Goal: Task Accomplishment & Management: Manage account settings

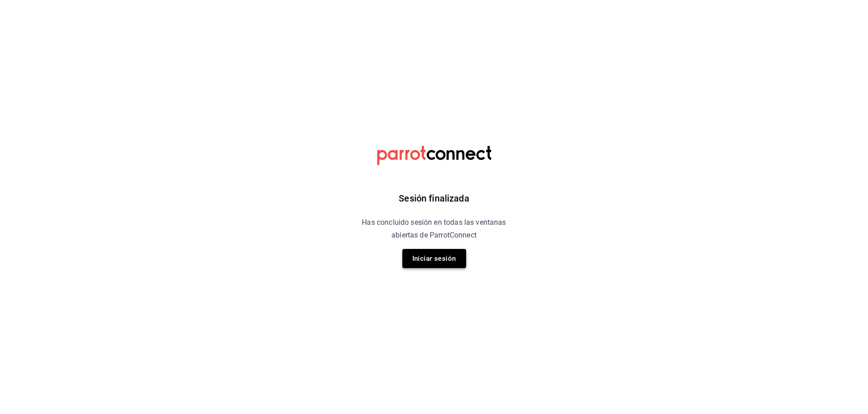
click at [417, 255] on button "Iniciar sesión" at bounding box center [434, 258] width 64 height 19
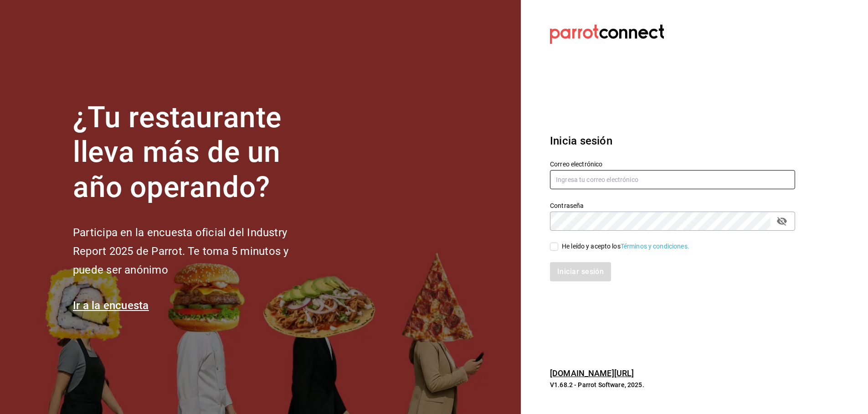
type input "[EMAIL_ADDRESS][DOMAIN_NAME]"
click at [583, 248] on div "He leído y acepto los Términos y condiciones." at bounding box center [626, 247] width 128 height 10
click at [558, 248] on input "He leído y acepto los Términos y condiciones." at bounding box center [554, 246] width 8 height 8
checkbox input "true"
click at [578, 266] on button "Iniciar sesión" at bounding box center [580, 271] width 61 height 19
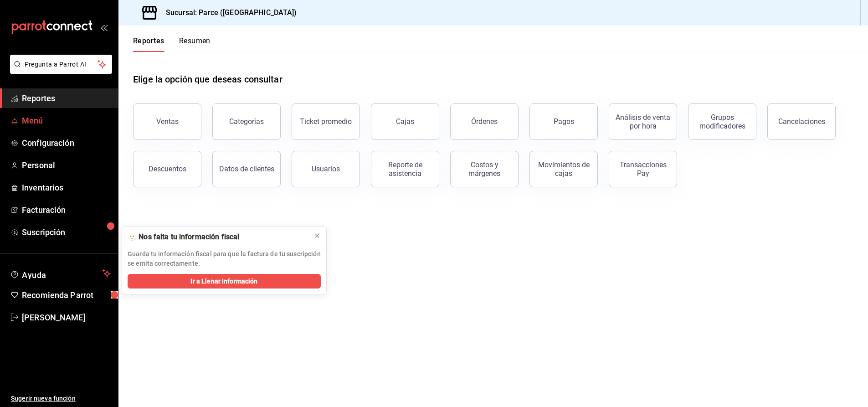
click at [46, 117] on span "Menú" at bounding box center [66, 120] width 89 height 12
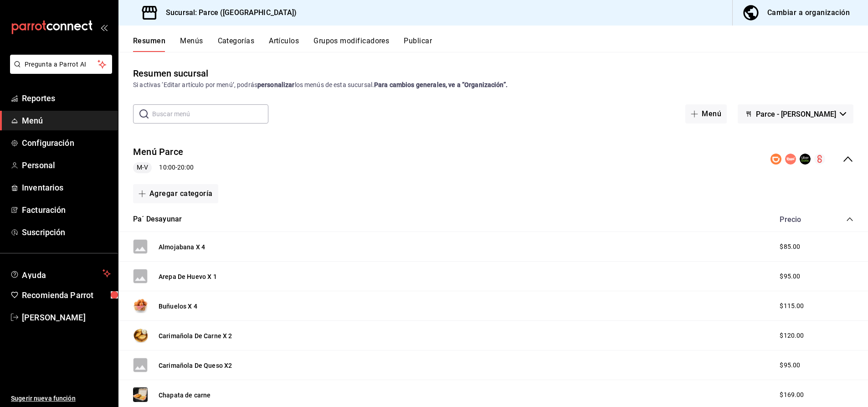
click at [845, 220] on div "Precio" at bounding box center [812, 219] width 83 height 9
click at [854, 216] on div "Pa´ Desayunar Precio" at bounding box center [493, 220] width 750 height 26
click at [851, 218] on icon "collapse-category-row" at bounding box center [849, 219] width 7 height 7
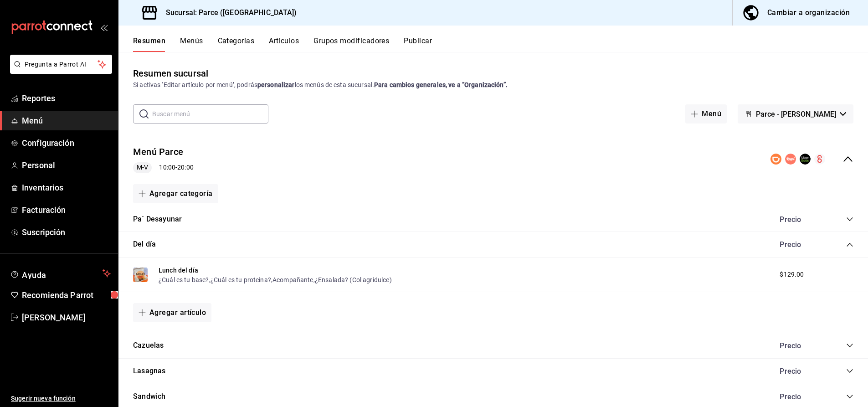
click at [187, 44] on button "Menús" at bounding box center [191, 43] width 23 height 15
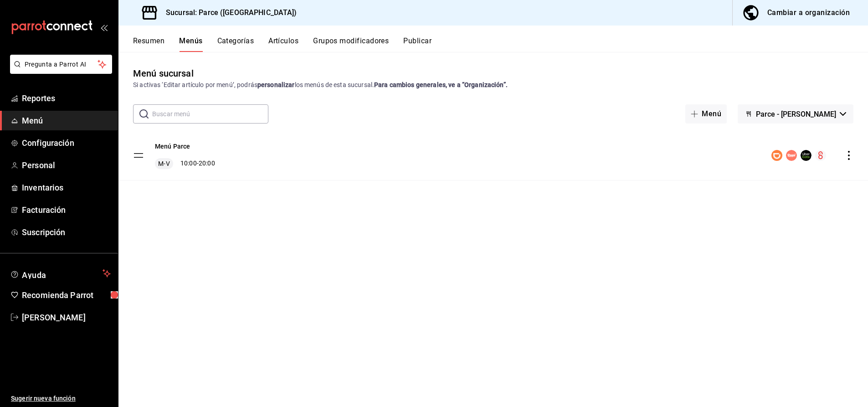
click at [854, 154] on icon "actions" at bounding box center [848, 155] width 9 height 9
click at [734, 181] on span "Editar" at bounding box center [783, 177] width 111 height 10
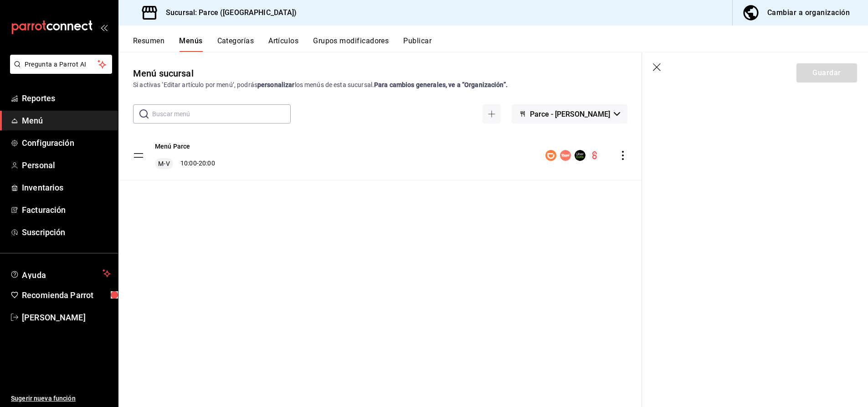
click at [650, 68] on header "Guardar" at bounding box center [755, 70] width 226 height 37
click at [656, 66] on icon "button" at bounding box center [657, 67] width 9 height 9
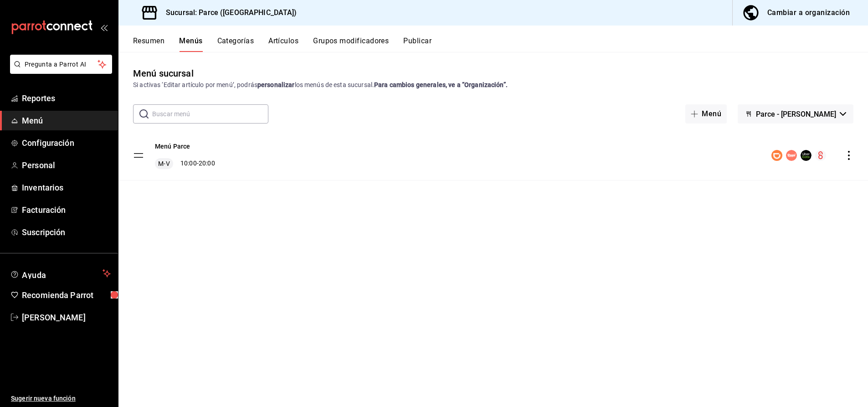
click at [854, 155] on icon "actions" at bounding box center [848, 155] width 9 height 9
click at [756, 175] on span "Editar" at bounding box center [783, 177] width 111 height 10
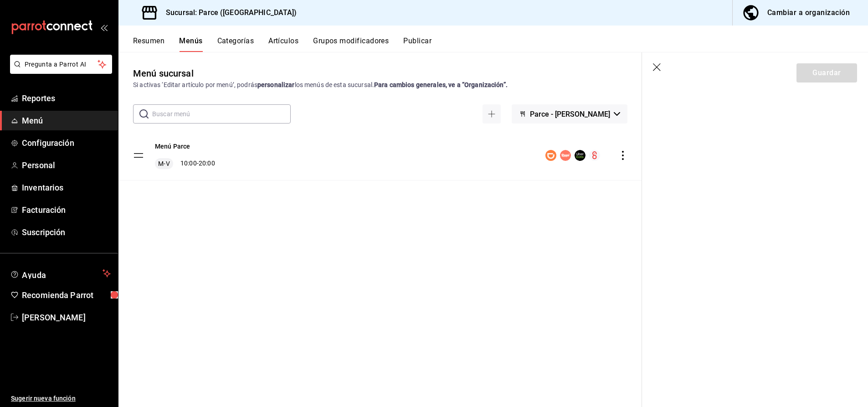
click at [658, 68] on icon "button" at bounding box center [657, 67] width 9 height 9
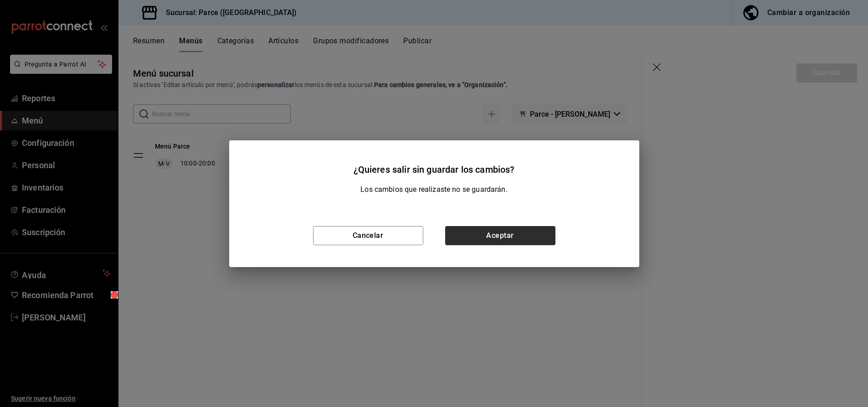
click at [494, 230] on button "Aceptar" at bounding box center [500, 235] width 110 height 19
